Goal: Task Accomplishment & Management: Use online tool/utility

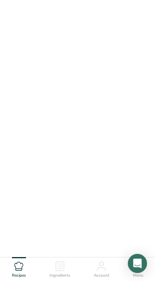
scroll to position [22, 0]
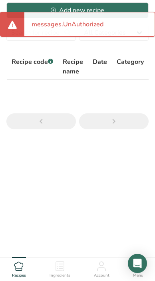
click at [66, 48] on section "Recipes Add new recipe All Categories Baked Goods Beverages Confectionery Cooke…" at bounding box center [77, 60] width 155 height 164
click at [64, 40] on input "text" at bounding box center [41, 33] width 70 height 16
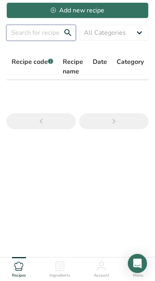
click at [56, 32] on input "text" at bounding box center [41, 33] width 70 height 16
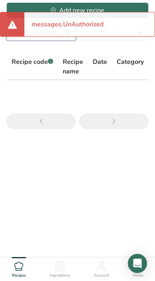
type input "FAMOUS BOWL"
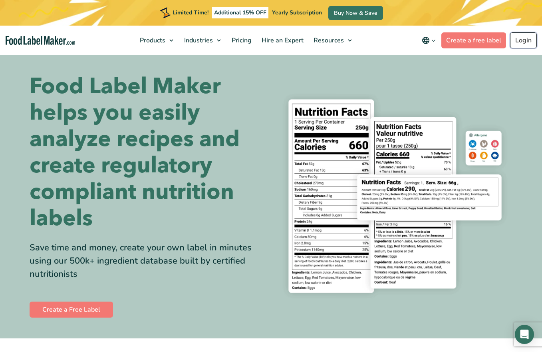
click at [193, 36] on link "Login" at bounding box center [523, 40] width 27 height 16
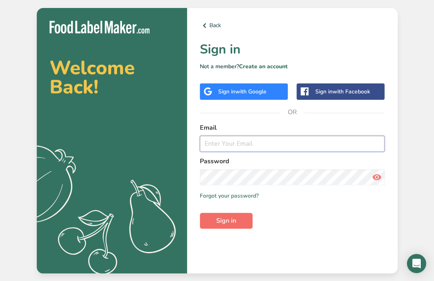
type input "hueytyge@gmail.com"
click at [251, 223] on button "Sign in" at bounding box center [226, 221] width 53 height 16
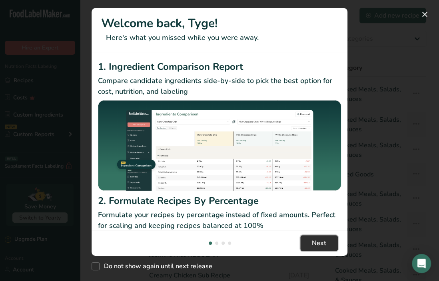
click at [319, 243] on span "Next" at bounding box center [319, 244] width 14 height 10
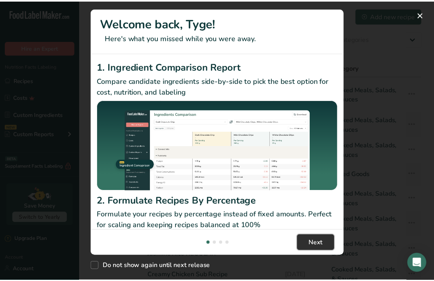
scroll to position [0, 251]
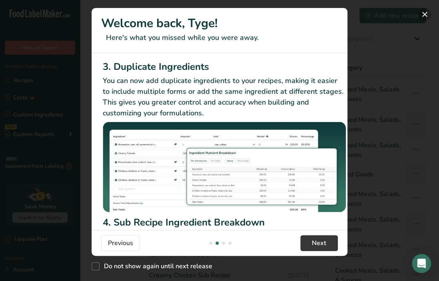
click at [426, 15] on button "New Features" at bounding box center [424, 14] width 13 height 13
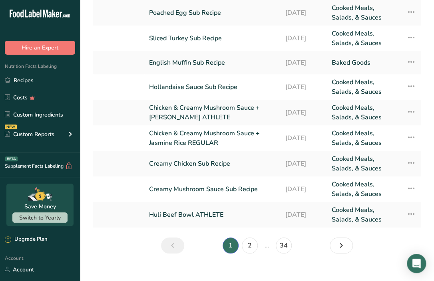
scroll to position [112, 0]
click at [248, 238] on link "2" at bounding box center [250, 246] width 16 height 16
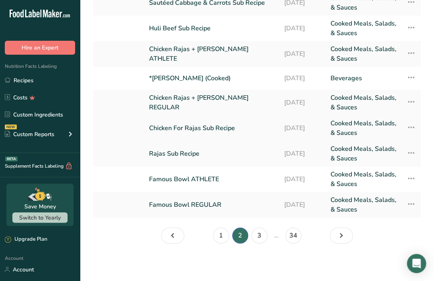
scroll to position [113, 0]
click at [178, 203] on link "Famous Bowl REGULAR" at bounding box center [211, 204] width 125 height 19
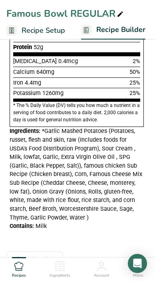
scroll to position [553, 0]
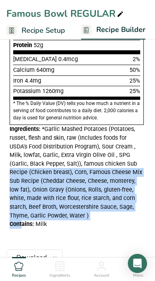
drag, startPoint x: 46, startPoint y: 221, endPoint x: 6, endPoint y: 172, distance: 63.1
click at [6, 172] on div "Nutrition Facts 1 Serving Per Container Serving Size 637g Amount Per Serving Ca…" at bounding box center [76, 39] width 141 height 385
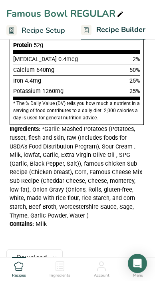
click at [59, 223] on div "Contains: Milk" at bounding box center [77, 224] width 134 height 9
drag, startPoint x: 47, startPoint y: 223, endPoint x: 5, endPoint y: 128, distance: 103.6
click at [5, 128] on section "Add Ingredients Delete Recipe Duplicate Recipe Scale Recipe Save as Sub-Recipe …" at bounding box center [77, 189] width 155 height 1419
copy div "Ingredients: *Garlic Mashed Potatoes (Potatoes, russet, flesh and skin, raw (In…"
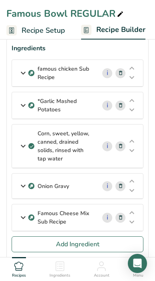
scroll to position [0, 0]
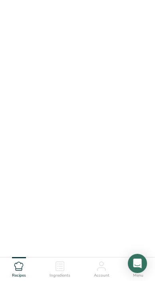
scroll to position [24, 0]
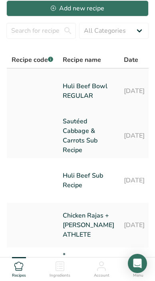
click at [69, 92] on link "Huli Beef Bowl REGULAR" at bounding box center [89, 91] width 52 height 38
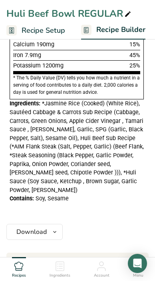
scroll to position [528, 0]
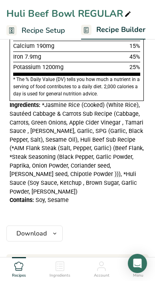
click at [68, 196] on div "Contains: Soy, Sesame" at bounding box center [77, 200] width 134 height 9
drag, startPoint x: 68, startPoint y: 190, endPoint x: 2, endPoint y: 100, distance: 111.8
click at [2, 100] on section "Add Ingredients Delete Recipe Duplicate Recipe Scale Recipe Save as Sub-Recipe …" at bounding box center [77, 216] width 155 height 1421
copy div "Ingredients: *Jasmine Rice (Cooked) (White Rice), Sautéed Cabbage & Carrots Sub…"
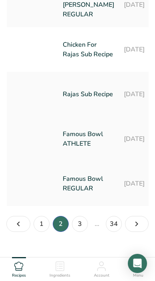
scroll to position [326, 0]
